Goal: Task Accomplishment & Management: Manage account settings

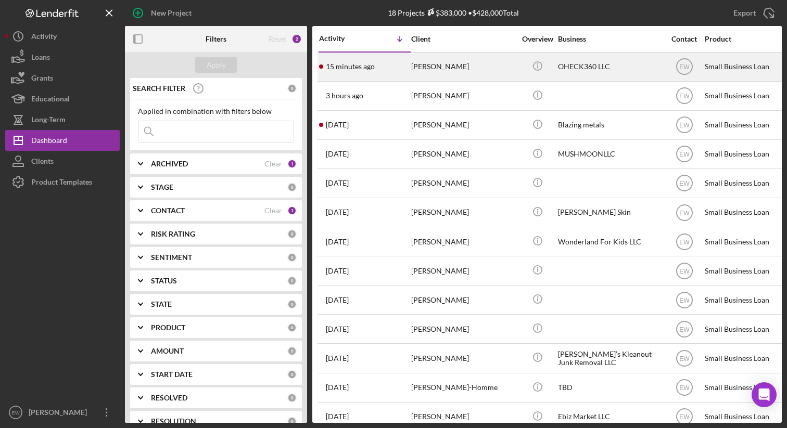
click at [469, 66] on div "[PERSON_NAME]" at bounding box center [463, 67] width 104 height 28
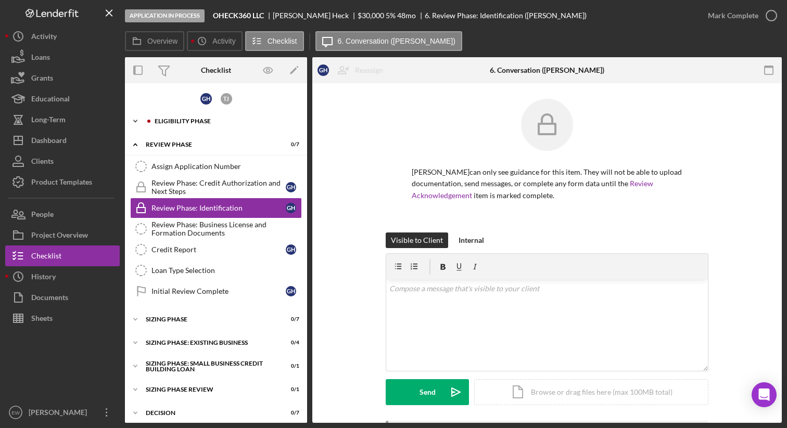
click at [232, 119] on div "Eligibility Phase" at bounding box center [224, 121] width 139 height 6
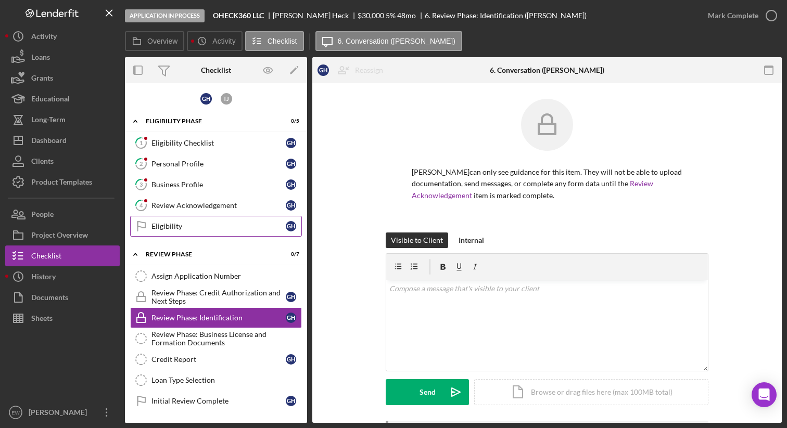
click at [202, 225] on div "Eligibility" at bounding box center [218, 226] width 134 height 8
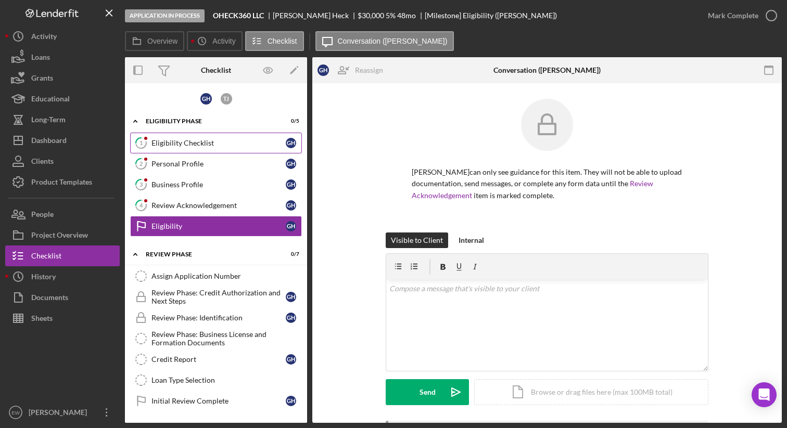
click at [226, 142] on div "Eligibility Checklist" at bounding box center [218, 143] width 134 height 8
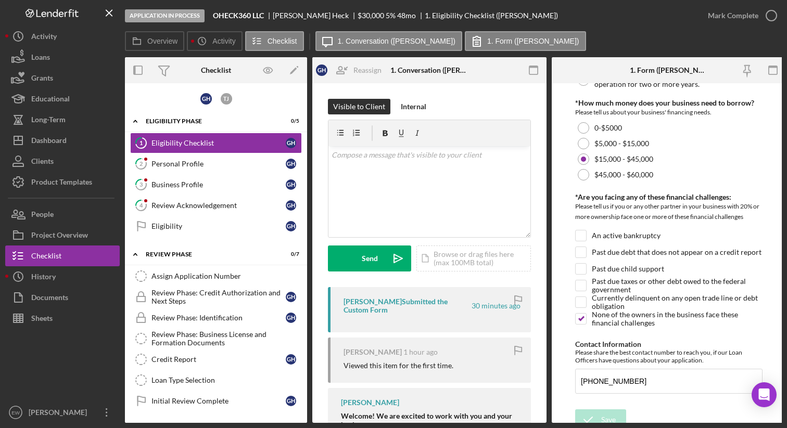
scroll to position [405, 0]
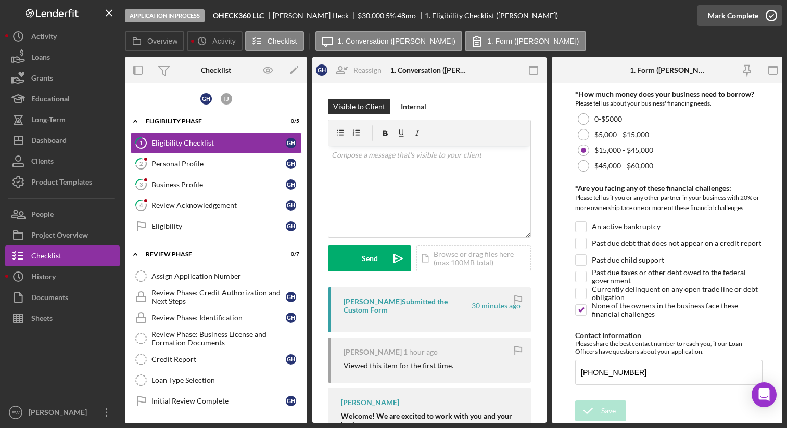
click at [770, 17] on icon "button" at bounding box center [771, 16] width 26 height 26
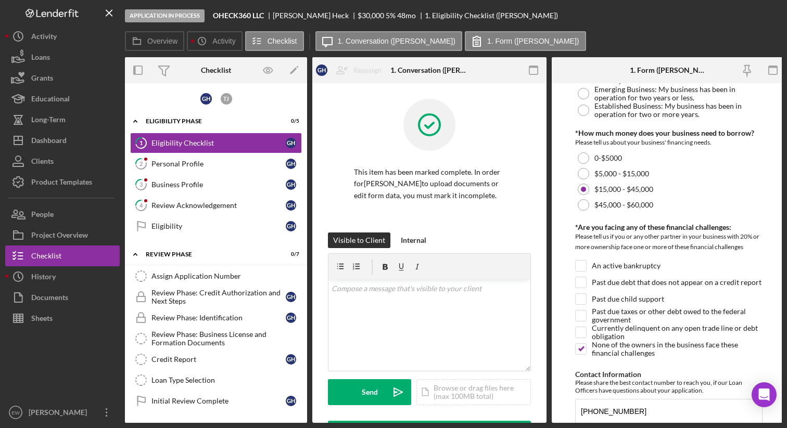
scroll to position [447, 0]
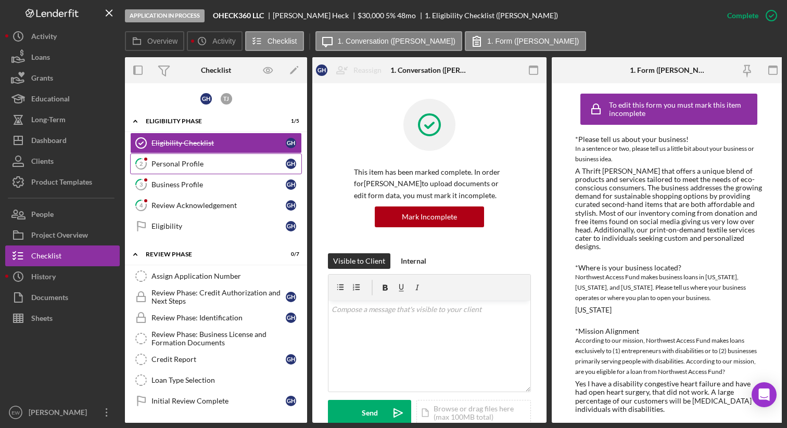
click at [212, 164] on div "Personal Profile" at bounding box center [218, 164] width 134 height 8
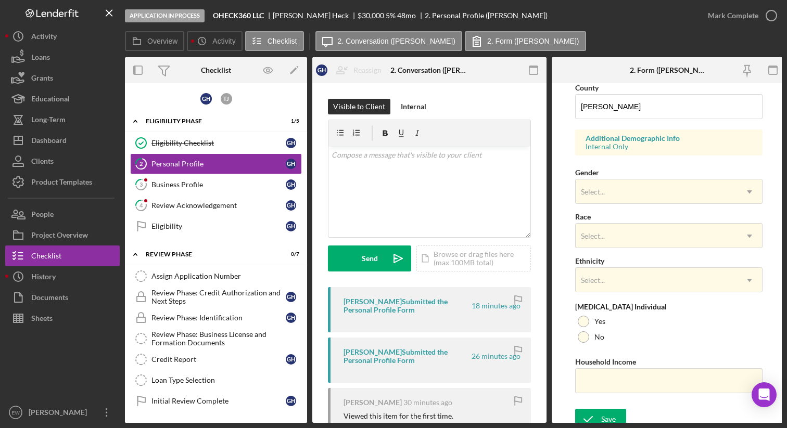
scroll to position [358, 0]
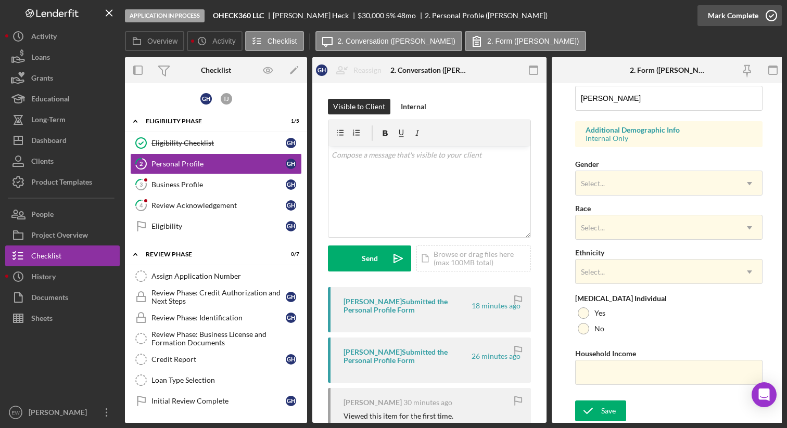
click at [770, 15] on icon "button" at bounding box center [771, 16] width 26 height 26
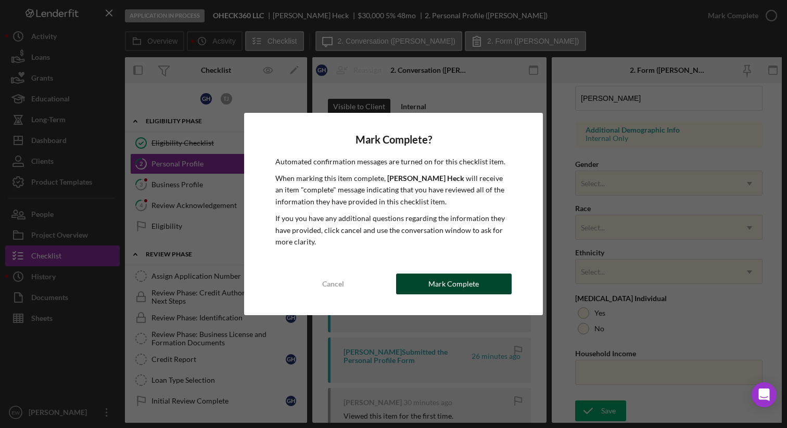
click at [430, 289] on div "Mark Complete" at bounding box center [453, 284] width 50 height 21
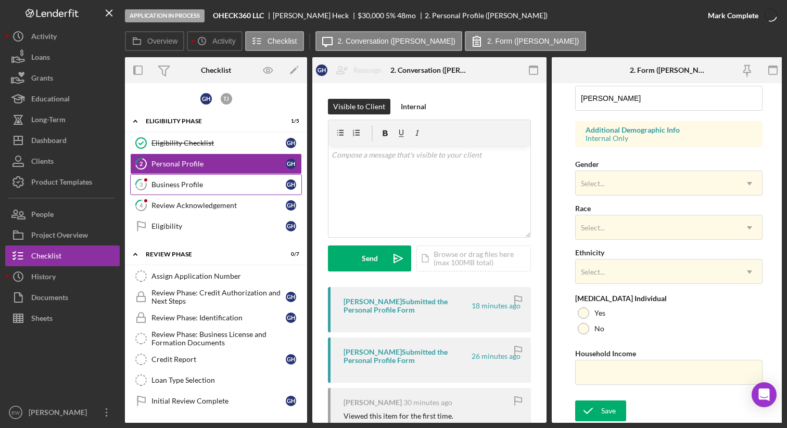
scroll to position [399, 0]
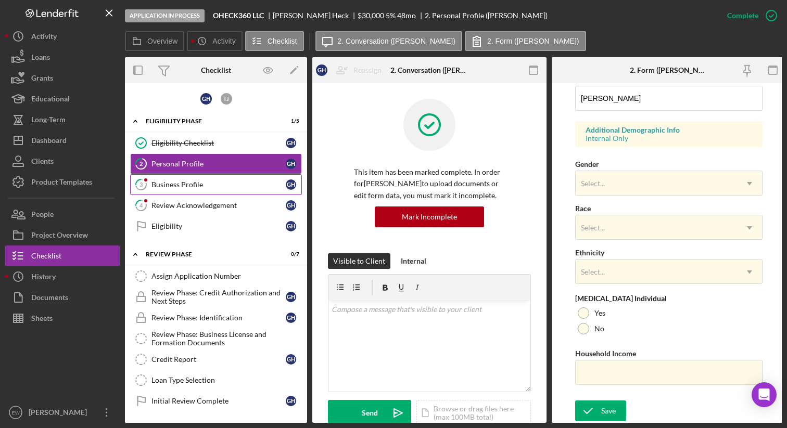
click at [212, 188] on div "Business Profile" at bounding box center [218, 185] width 134 height 8
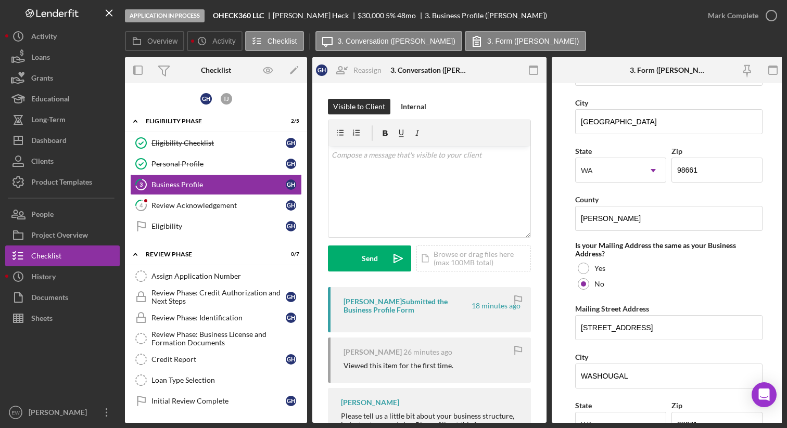
scroll to position [811, 0]
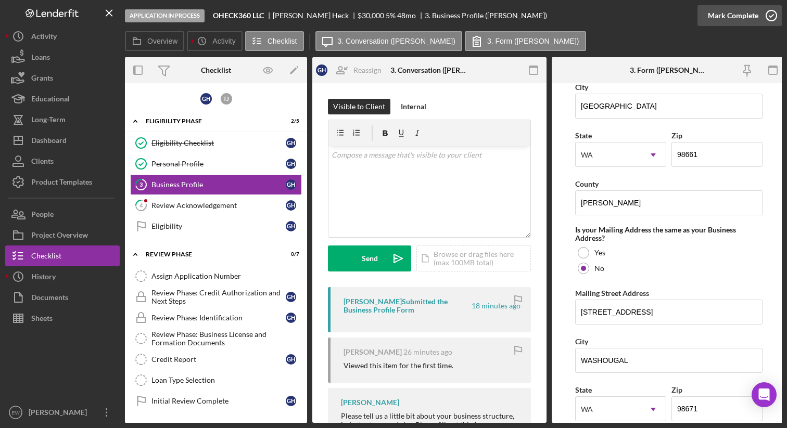
click at [769, 16] on polyline "button" at bounding box center [771, 16] width 4 height 3
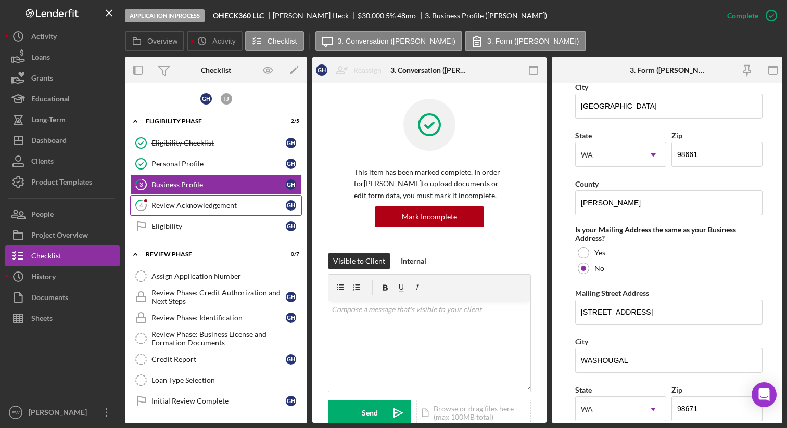
scroll to position [578, 0]
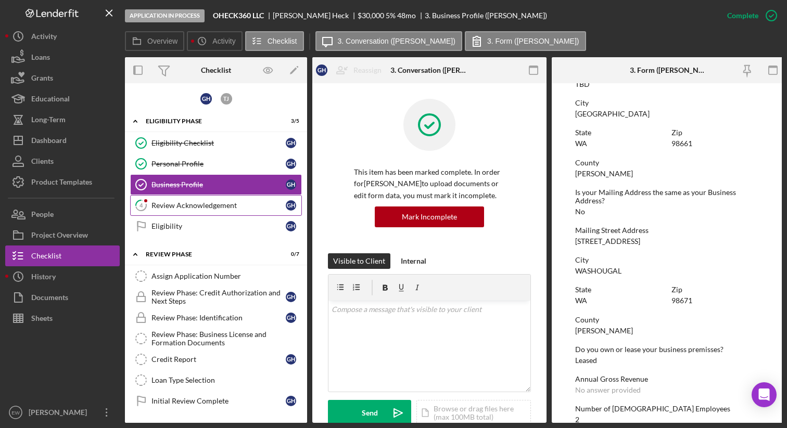
click at [210, 203] on div "Review Acknowledgement" at bounding box center [218, 205] width 134 height 8
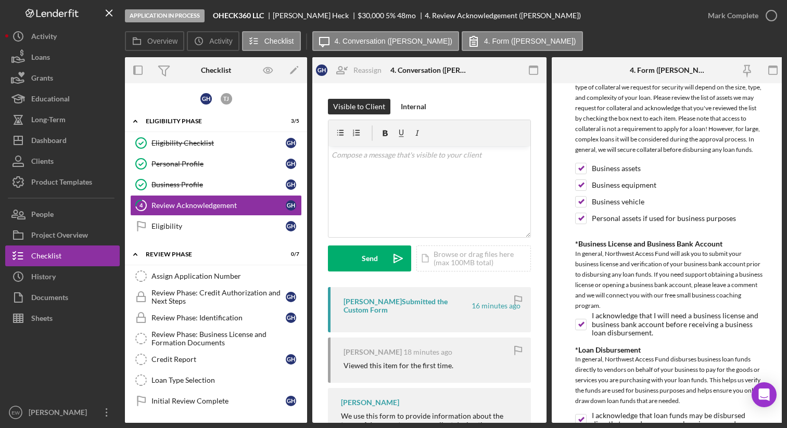
scroll to position [592, 0]
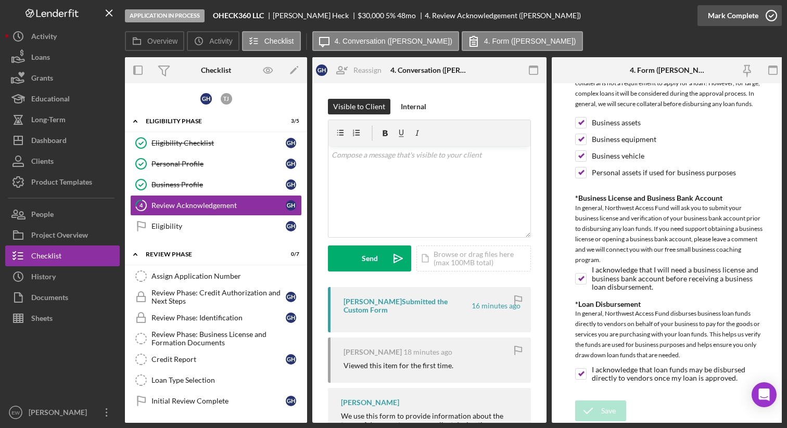
click at [770, 13] on icon "button" at bounding box center [771, 16] width 26 height 26
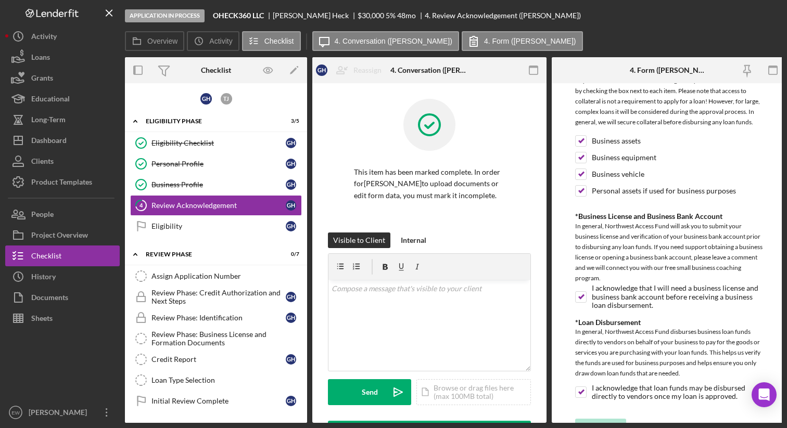
scroll to position [633, 0]
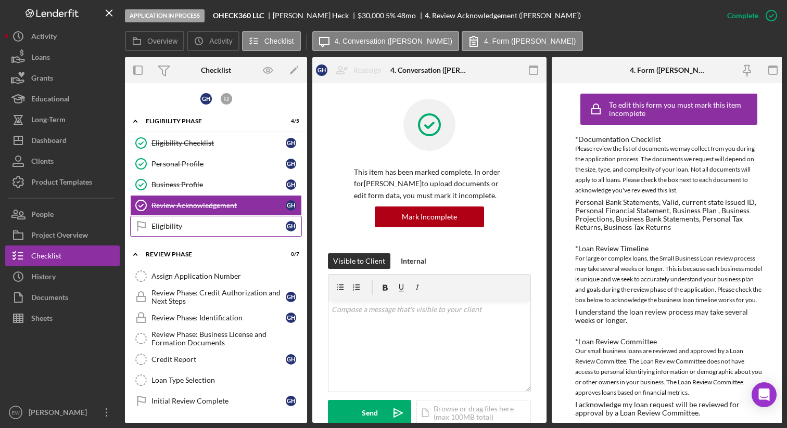
click at [215, 228] on div "Eligibility" at bounding box center [218, 226] width 134 height 8
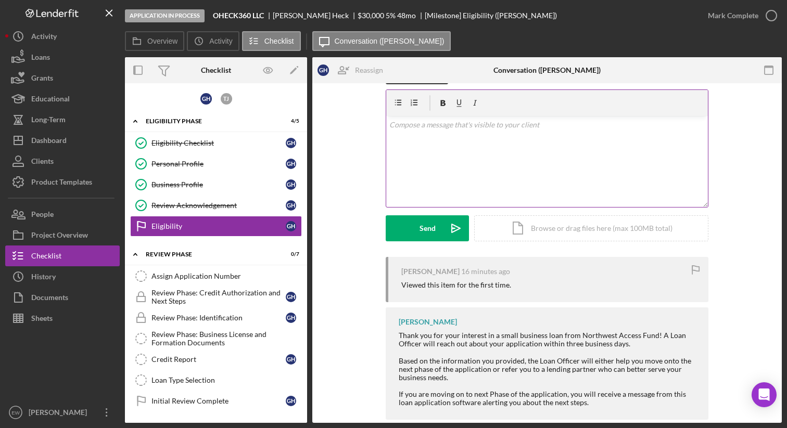
scroll to position [48, 0]
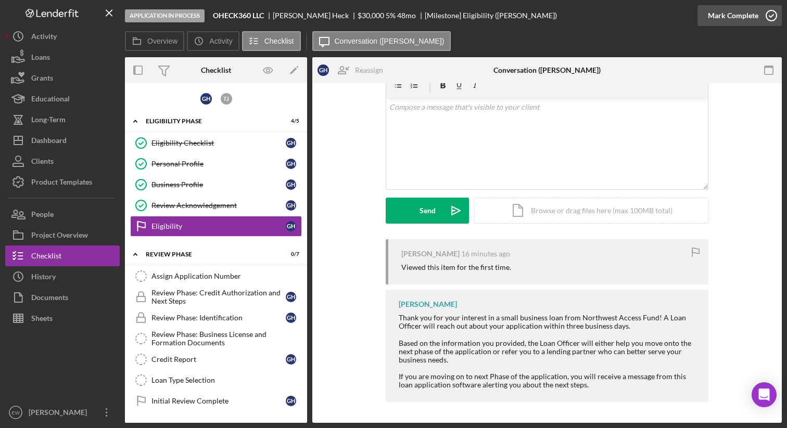
click at [767, 20] on icon "button" at bounding box center [771, 16] width 26 height 26
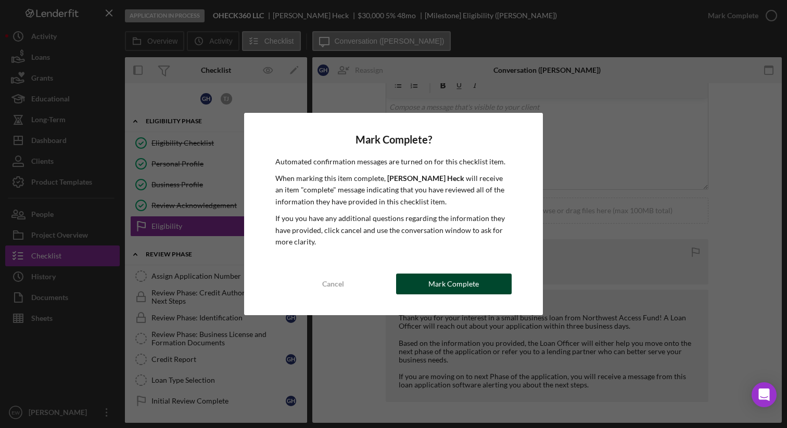
click at [465, 283] on div "Mark Complete" at bounding box center [453, 284] width 50 height 21
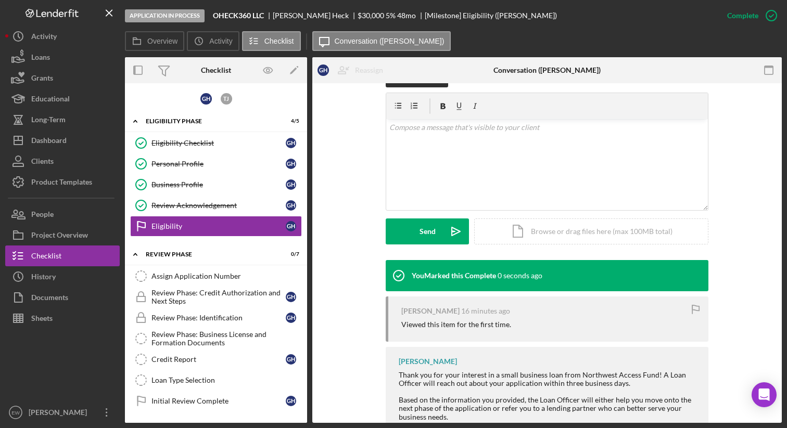
scroll to position [191, 0]
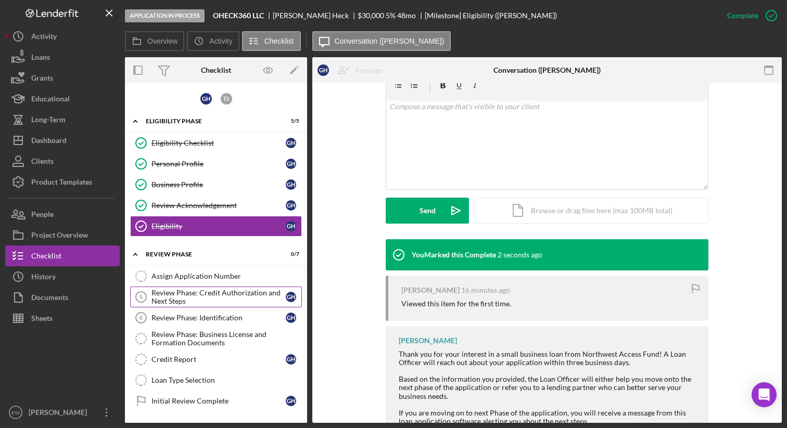
click at [233, 294] on div "Review Phase: Credit Authorization and Next Steps" at bounding box center [218, 297] width 134 height 17
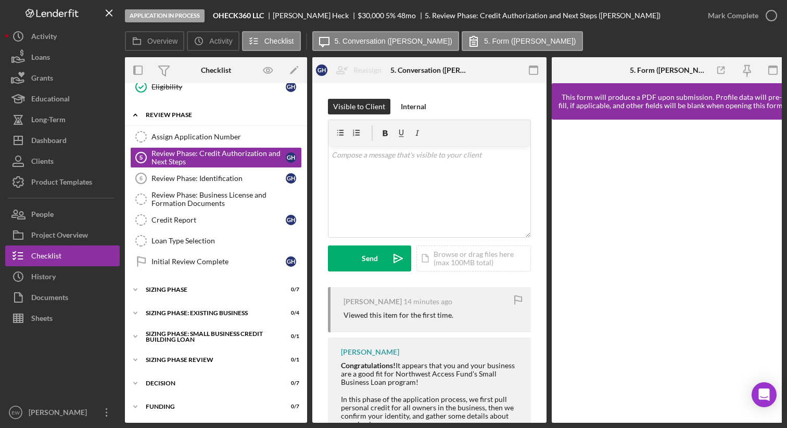
scroll to position [143, 0]
click at [215, 279] on div "Icon/Expander Sizing Phase 0 / 7" at bounding box center [216, 289] width 182 height 21
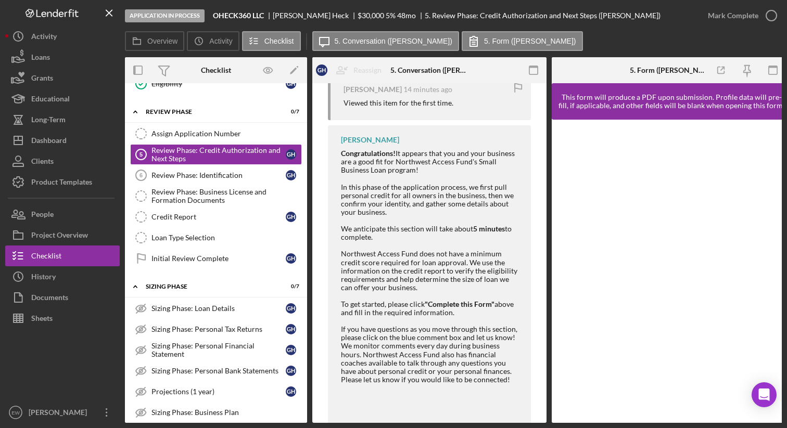
scroll to position [0, 0]
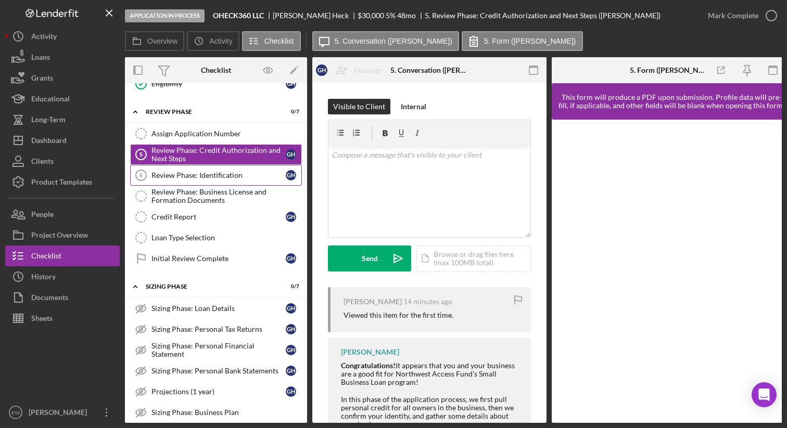
click at [211, 178] on div "Review Phase: Identification" at bounding box center [218, 175] width 134 height 8
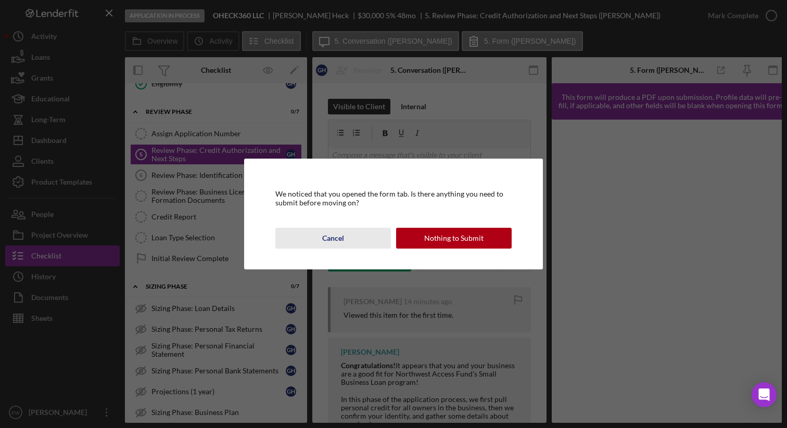
click at [328, 240] on div "Cancel" at bounding box center [333, 238] width 22 height 21
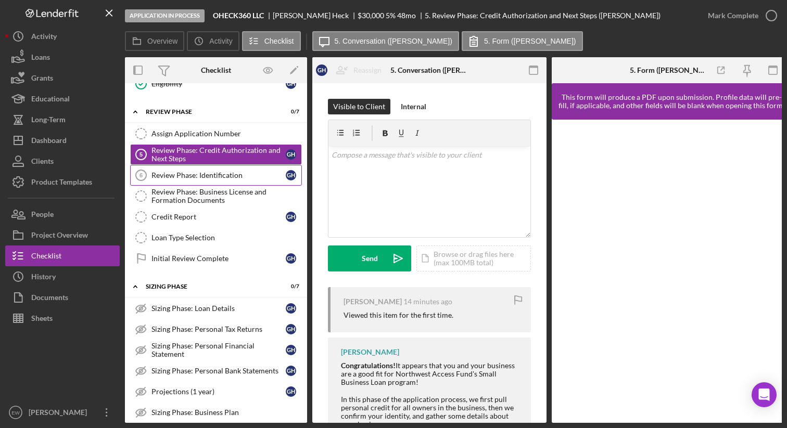
click at [249, 170] on link "Review Phase: Identification 6 Review Phase: Identification G H" at bounding box center [216, 175] width 172 height 21
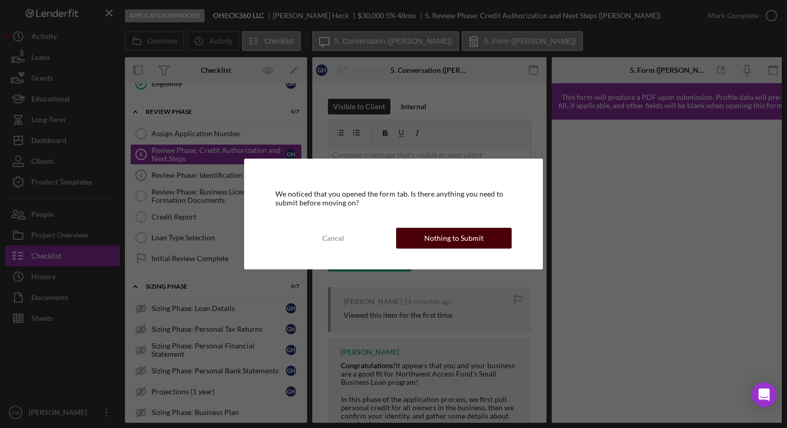
click at [417, 235] on button "Nothing to Submit" at bounding box center [454, 238] width 116 height 21
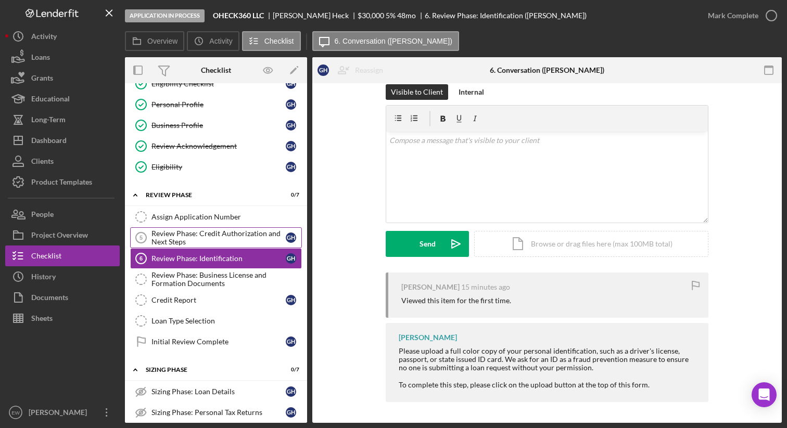
scroll to position [59, 0]
